Goal: Task Accomplishment & Management: Manage account settings

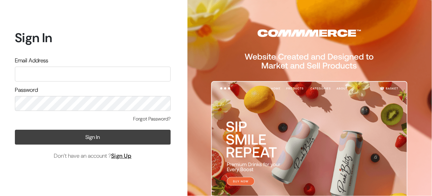
type input "smalloz.biz@gmail.com"
click at [70, 138] on button "Sign In" at bounding box center [93, 137] width 156 height 15
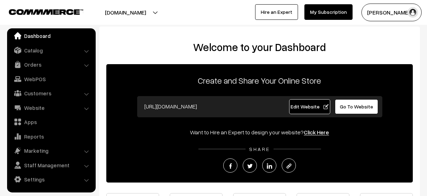
scroll to position [113, 0]
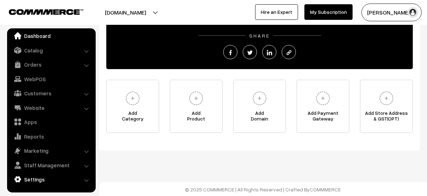
click at [46, 182] on link "Settings" at bounding box center [51, 179] width 84 height 13
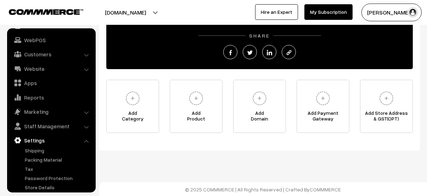
scroll to position [58, 0]
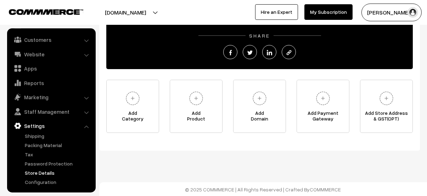
click at [41, 173] on link "Store Details" at bounding box center [58, 172] width 70 height 7
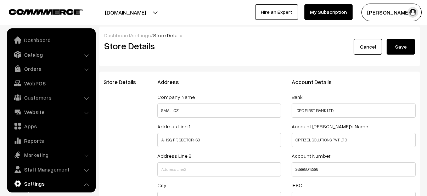
select select "99"
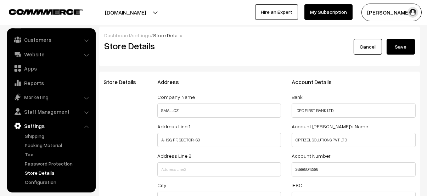
click at [379, 10] on button "[PERSON_NAME]…" at bounding box center [391, 13] width 60 height 18
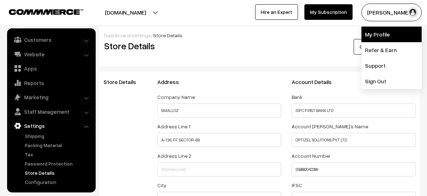
click at [380, 34] on link "My Profile" at bounding box center [391, 35] width 60 height 16
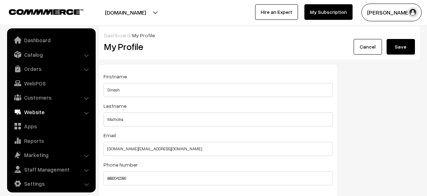
click at [39, 111] on link "Website" at bounding box center [51, 112] width 84 height 13
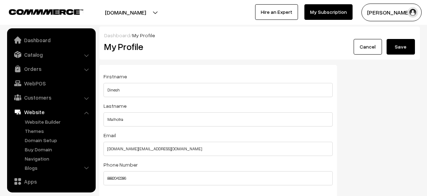
click at [30, 114] on link "Website" at bounding box center [51, 112] width 84 height 13
click at [25, 39] on link "Dashboard" at bounding box center [51, 40] width 84 height 13
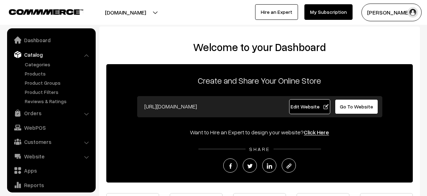
scroll to position [4, 0]
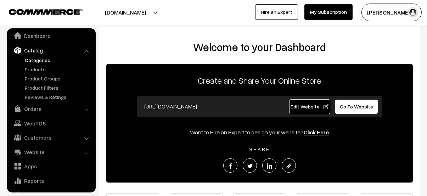
click at [42, 59] on link "Categories" at bounding box center [58, 59] width 70 height 7
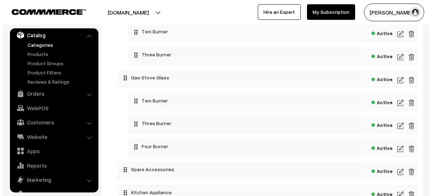
scroll to position [154, 0]
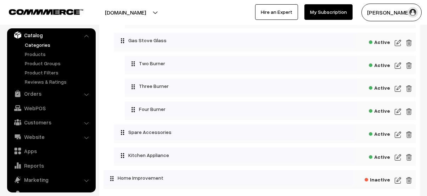
click at [408, 181] on img at bounding box center [409, 180] width 6 height 9
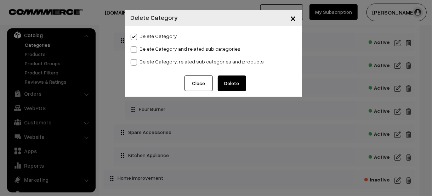
click at [137, 50] on span at bounding box center [134, 49] width 6 height 6
click at [135, 50] on input "Delete Category and related sub categories" at bounding box center [133, 48] width 5 height 5
radio input "true"
click at [133, 61] on span at bounding box center [134, 62] width 6 height 6
click at [133, 61] on input "Delete Category, related sub categories and products" at bounding box center [133, 61] width 5 height 5
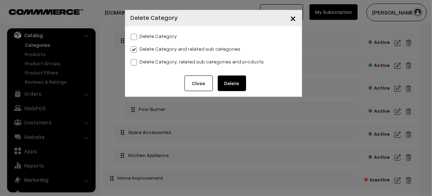
radio input "true"
click at [135, 33] on input "Delete Category" at bounding box center [133, 35] width 5 height 5
radio input "true"
click at [233, 80] on button "Delete" at bounding box center [232, 83] width 28 height 16
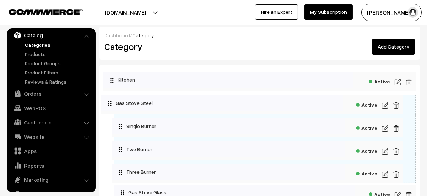
drag, startPoint x: 122, startPoint y: 102, endPoint x: 103, endPoint y: 97, distance: 19.8
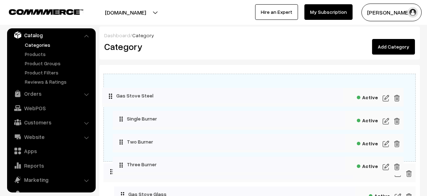
drag, startPoint x: 122, startPoint y: 101, endPoint x: 104, endPoint y: 89, distance: 22.2
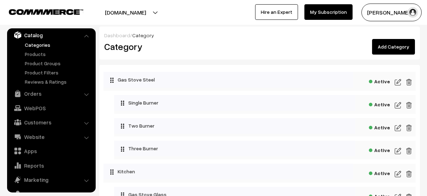
scroll to position [118, 0]
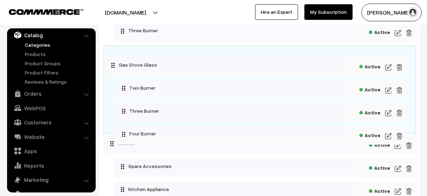
drag, startPoint x: 122, startPoint y: 76, endPoint x: 106, endPoint y: 59, distance: 23.1
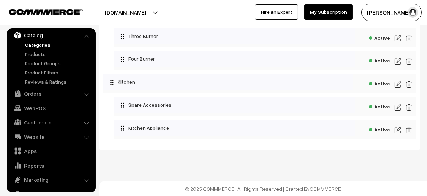
scroll to position [179, 0]
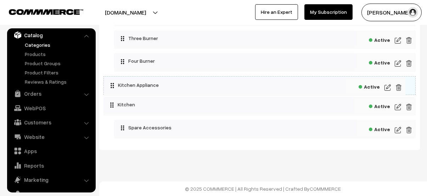
drag, startPoint x: 123, startPoint y: 127, endPoint x: 107, endPoint y: 79, distance: 50.5
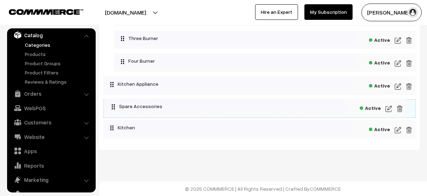
drag, startPoint x: 122, startPoint y: 127, endPoint x: 107, endPoint y: 100, distance: 31.1
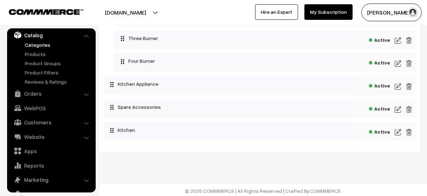
scroll to position [182, 0]
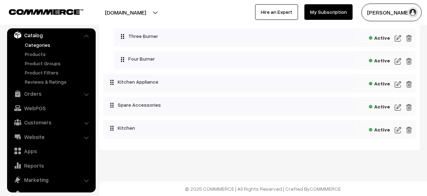
click at [399, 130] on img at bounding box center [398, 130] width 6 height 9
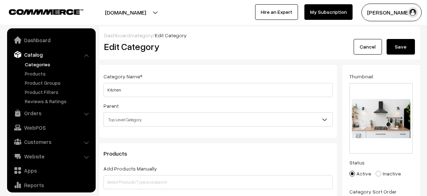
scroll to position [19, 0]
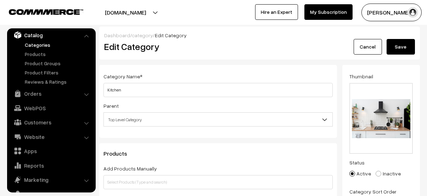
click at [380, 173] on span at bounding box center [379, 174] width 6 height 6
click at [377, 171] on input "Inactive" at bounding box center [374, 168] width 5 height 5
radio input "true"
click at [407, 42] on button "Save" at bounding box center [401, 47] width 28 height 16
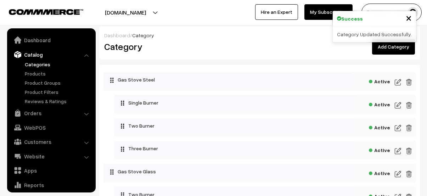
scroll to position [19, 0]
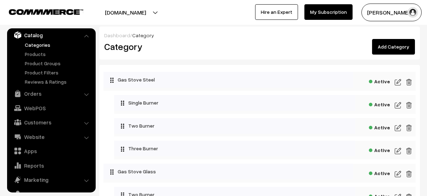
click at [399, 82] on img at bounding box center [398, 82] width 6 height 9
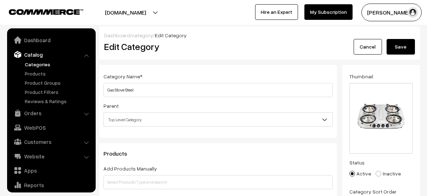
scroll to position [19, 0]
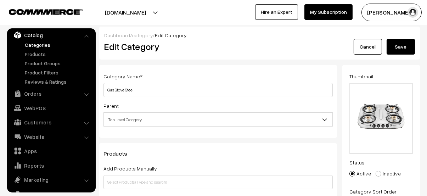
click at [321, 117] on span "Top Level Category" at bounding box center [218, 119] width 229 height 12
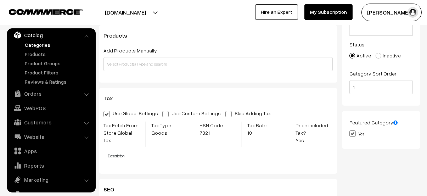
scroll to position [0, 0]
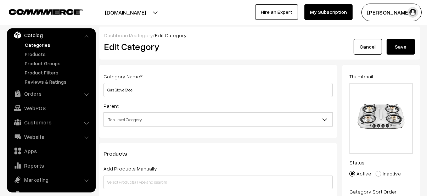
click at [398, 49] on button "Save" at bounding box center [401, 47] width 28 height 16
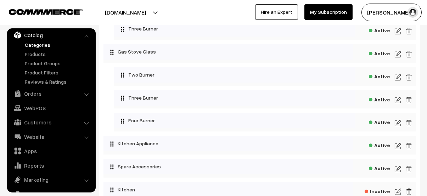
scroll to position [182, 0]
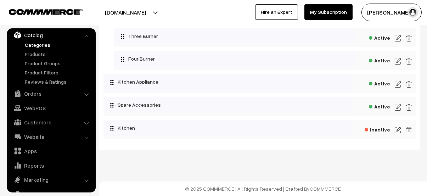
click at [397, 84] on img at bounding box center [398, 84] width 6 height 9
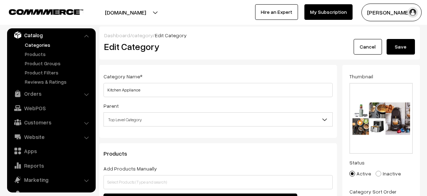
click at [367, 45] on link "Cancel" at bounding box center [368, 47] width 28 height 16
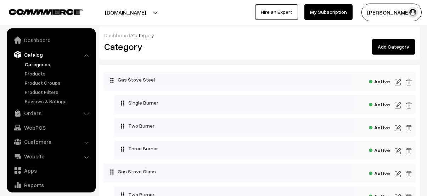
scroll to position [19, 0]
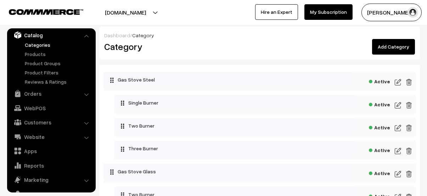
click at [400, 82] on img at bounding box center [398, 82] width 6 height 9
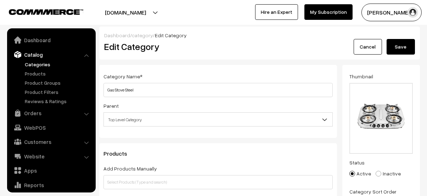
scroll to position [19, 0]
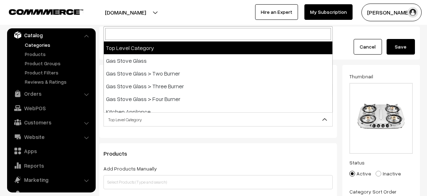
click at [237, 122] on span "Top Level Category" at bounding box center [218, 119] width 229 height 12
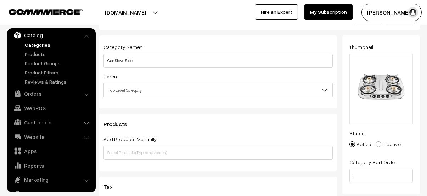
scroll to position [0, 0]
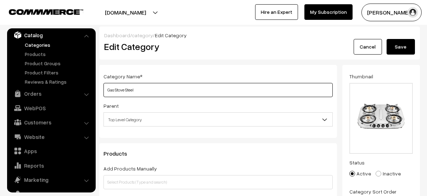
drag, startPoint x: 137, startPoint y: 89, endPoint x: 102, endPoint y: 92, distance: 34.8
click at [102, 92] on div "Category Name * Gas Stove Steel Parent Top Level Category Gas Stove Glass Gas S…" at bounding box center [218, 101] width 238 height 73
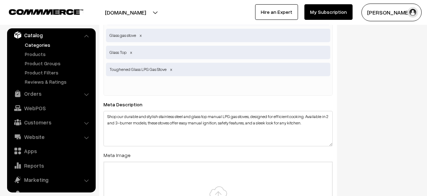
scroll to position [590, 0]
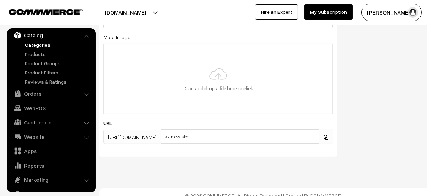
drag, startPoint x: 217, startPoint y: 136, endPoint x: 179, endPoint y: 140, distance: 38.1
click at [179, 140] on div "https://smalloz.com/categories/ stainless-steel" at bounding box center [217, 137] width 229 height 14
paste input "Gas Stove S"
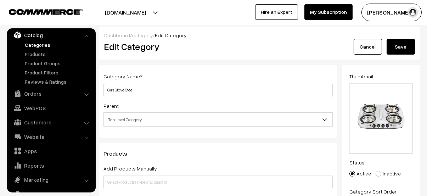
scroll to position [118, 0]
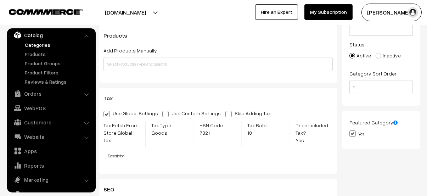
type input "Gas Stove Steel"
drag, startPoint x: 360, startPoint y: 87, endPoint x: 343, endPoint y: 87, distance: 17.0
click at [343, 87] on div "Thumbnail Drag and drop a file here or click Ooops, something wrong appended. 1…" at bounding box center [381, 26] width 78 height 159
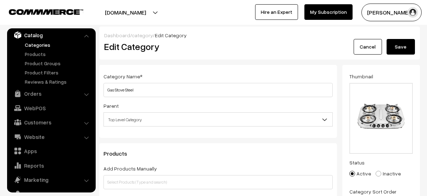
type input "2"
click at [400, 46] on button "Save" at bounding box center [401, 47] width 28 height 16
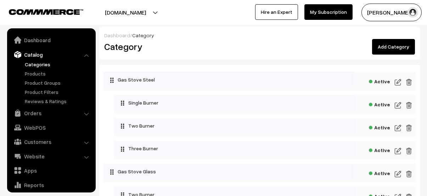
scroll to position [19, 0]
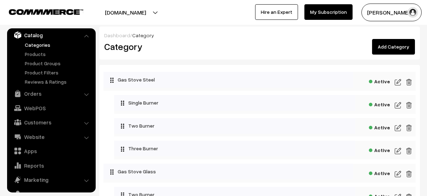
click at [398, 173] on img at bounding box center [398, 174] width 6 height 9
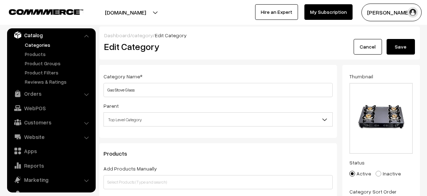
scroll to position [118, 0]
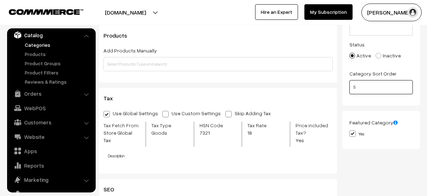
drag, startPoint x: 357, startPoint y: 86, endPoint x: 345, endPoint y: 87, distance: 12.1
click at [346, 86] on div "Thumbnail Drag and drop a file here or click Ooops, something wrong appended. 1…" at bounding box center [381, 26] width 78 height 159
type input "3"
click at [317, 104] on div "Tax" at bounding box center [218, 102] width 240 height 14
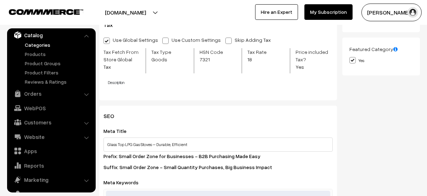
scroll to position [0, 0]
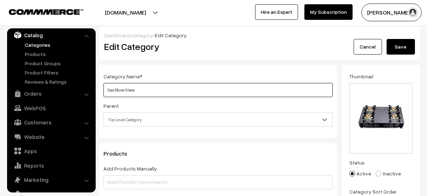
drag, startPoint x: 141, startPoint y: 90, endPoint x: 95, endPoint y: 90, distance: 45.7
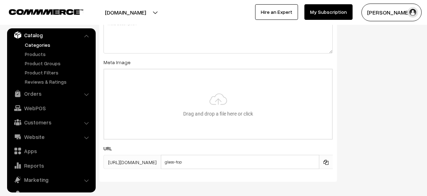
scroll to position [562, 0]
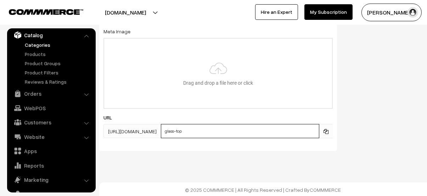
drag, startPoint x: 206, startPoint y: 131, endPoint x: 172, endPoint y: 131, distance: 34.0
click at [172, 131] on div "https://smalloz.com/categories/ glass-top" at bounding box center [217, 131] width 229 height 14
paste input "Gas Stove Glass"
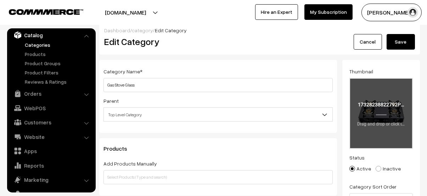
scroll to position [0, 0]
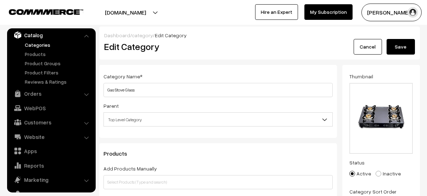
type input "Gas Stove Glass"
click at [404, 40] on button "Save" at bounding box center [401, 47] width 28 height 16
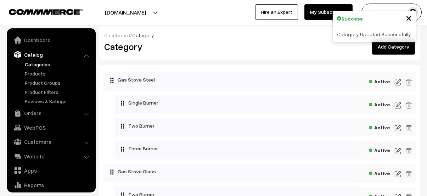
scroll to position [118, 0]
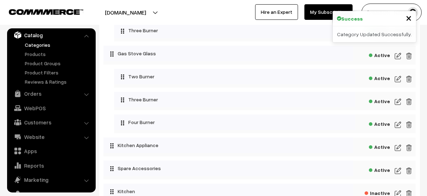
click at [400, 172] on img at bounding box center [398, 171] width 6 height 9
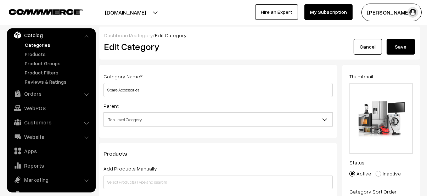
scroll to position [118, 0]
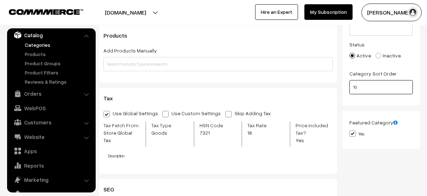
drag, startPoint x: 361, startPoint y: 89, endPoint x: 344, endPoint y: 87, distance: 16.8
click at [344, 87] on div "Thumbnail Drag and drop a file here or click Ooops, something wrong appended. 1…" at bounding box center [381, 26] width 78 height 159
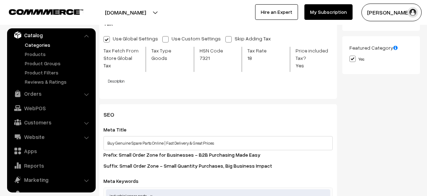
scroll to position [0, 0]
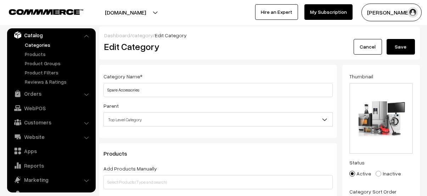
type input "4"
click at [404, 44] on button "Save" at bounding box center [401, 47] width 28 height 16
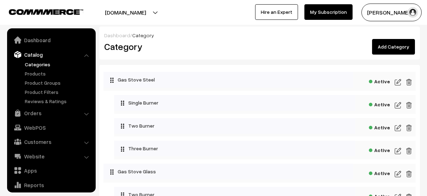
scroll to position [19, 0]
